Goal: Book appointment/travel/reservation

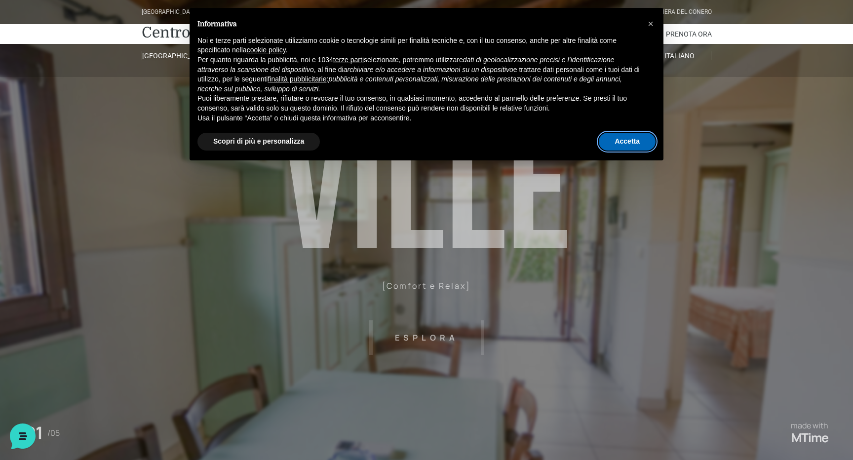
click at [630, 136] on button "Accetta" at bounding box center [626, 142] width 57 height 18
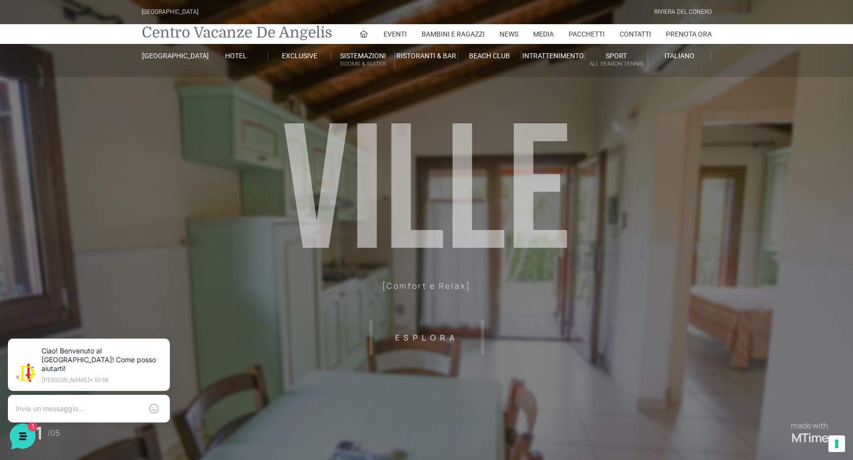
click at [242, 32] on link "Centro Vacanze De Angelis" at bounding box center [237, 33] width 190 height 20
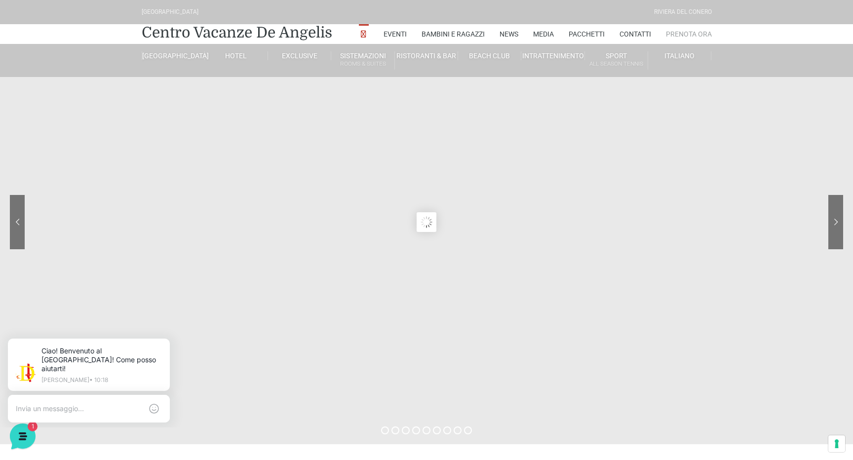
click at [689, 33] on link "Prenota Ora" at bounding box center [689, 34] width 46 height 20
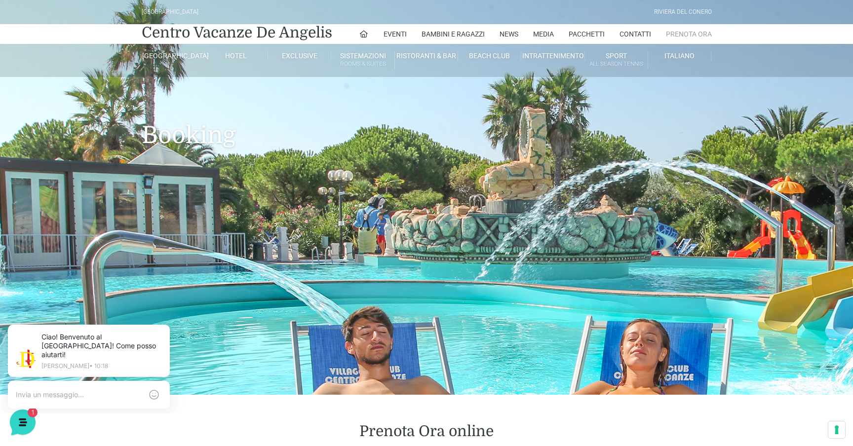
click at [682, 34] on link "Prenota Ora" at bounding box center [689, 34] width 46 height 20
click at [592, 35] on link "Pacchetti" at bounding box center [586, 34] width 36 height 20
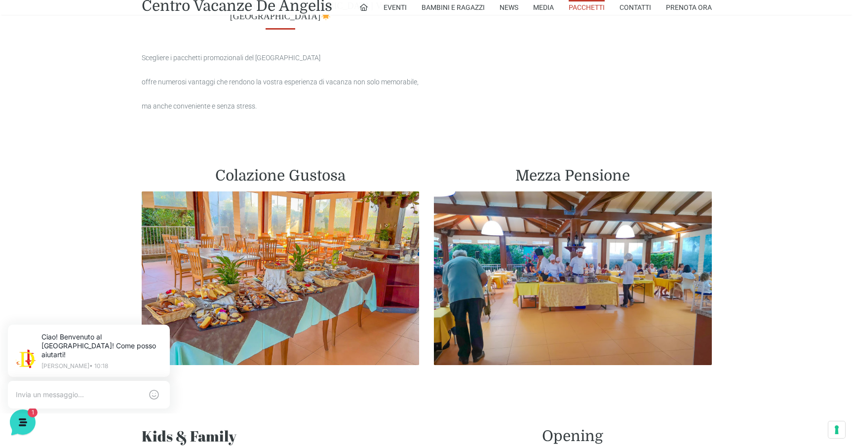
scroll to position [453, 0]
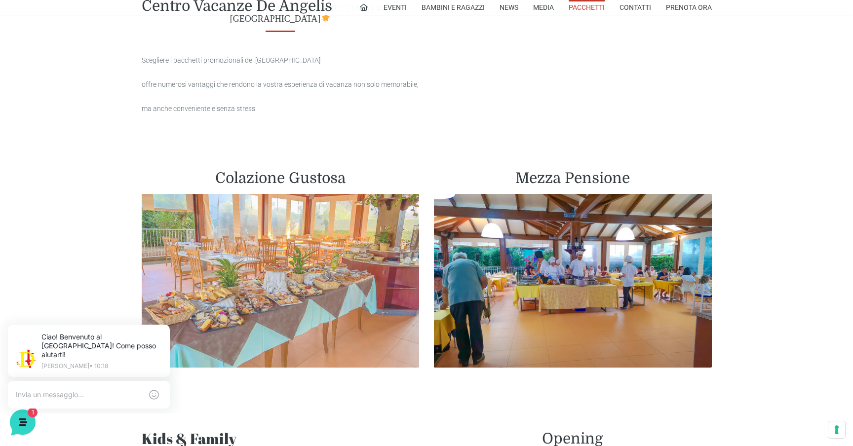
click at [289, 255] on img at bounding box center [281, 281] width 278 height 174
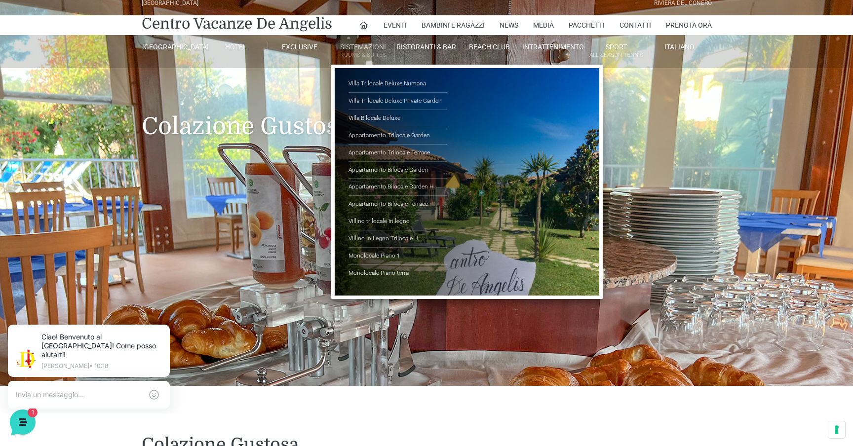
scroll to position [9, 0]
click at [369, 268] on link "Monolocale Piano terra" at bounding box center [397, 273] width 99 height 17
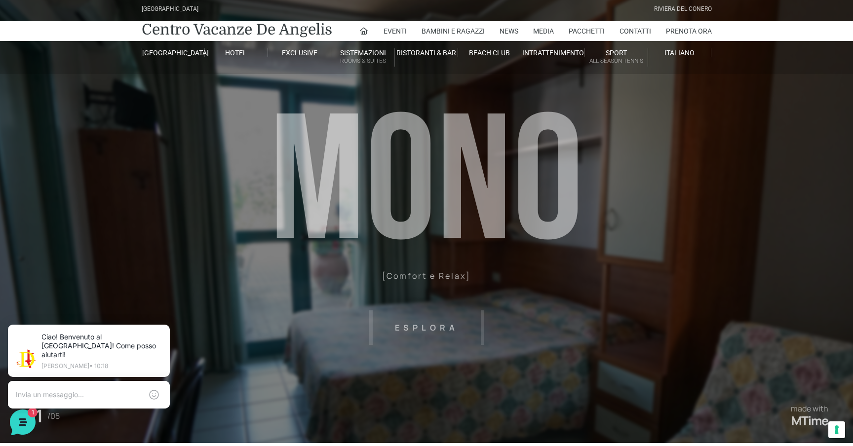
scroll to position [4, 0]
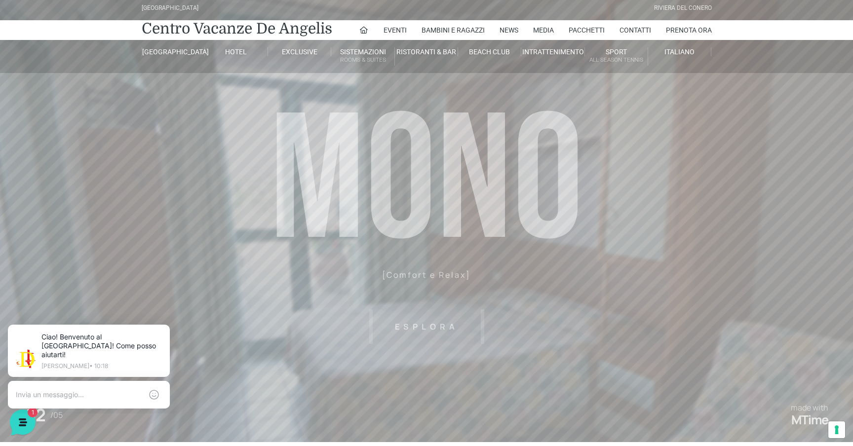
click at [426, 328] on header "Villaggio Hotel Resort Riviera Del Conero Centro Vacanze De Angelis Eventi Miss…" at bounding box center [426, 218] width 853 height 444
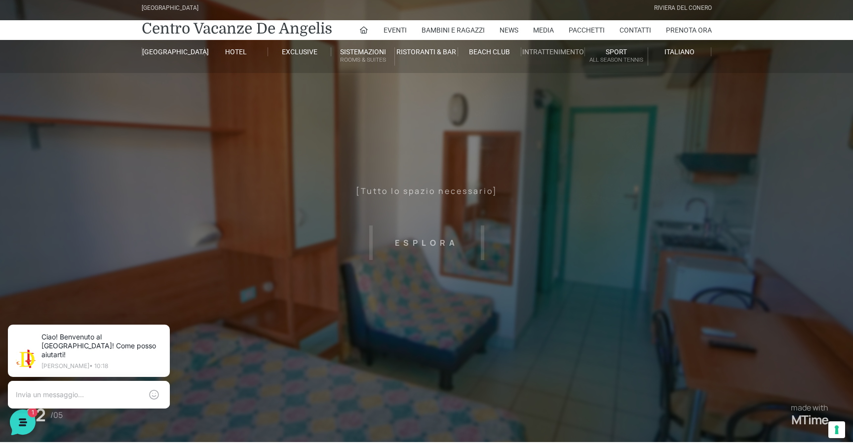
scroll to position [0, 0]
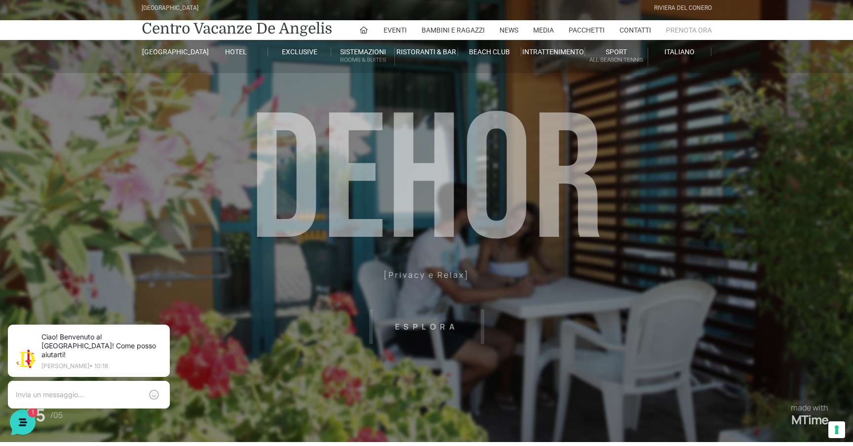
click at [684, 32] on link "Prenota Ora" at bounding box center [689, 30] width 46 height 20
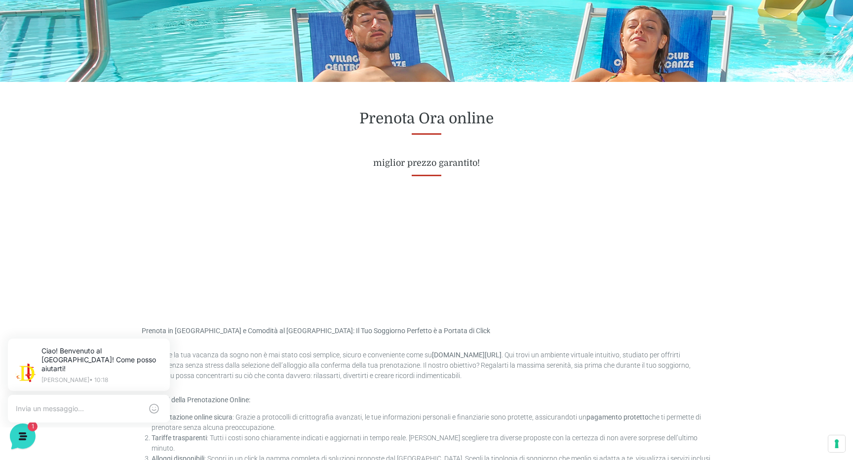
scroll to position [328, 0]
